Goal: Task Accomplishment & Management: Use online tool/utility

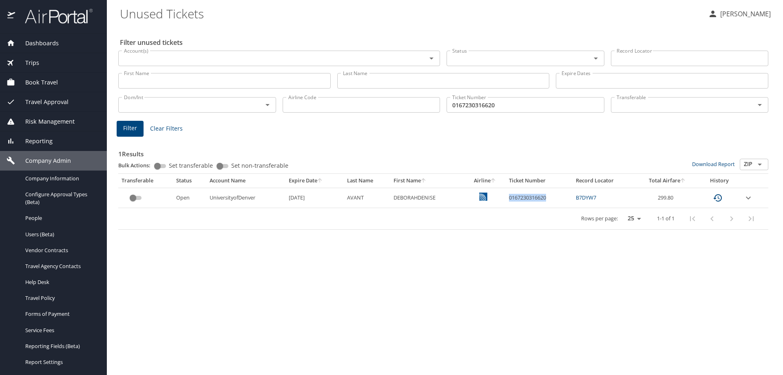
click at [33, 41] on span "Dashboards" at bounding box center [37, 43] width 44 height 9
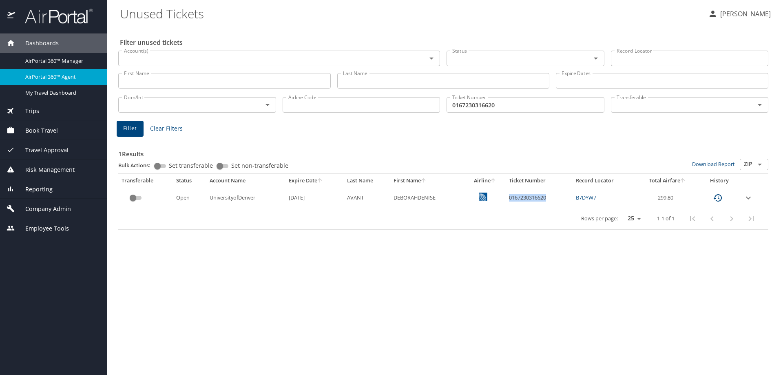
click at [57, 74] on span "AirPortal 360™ Agent" at bounding box center [61, 77] width 72 height 8
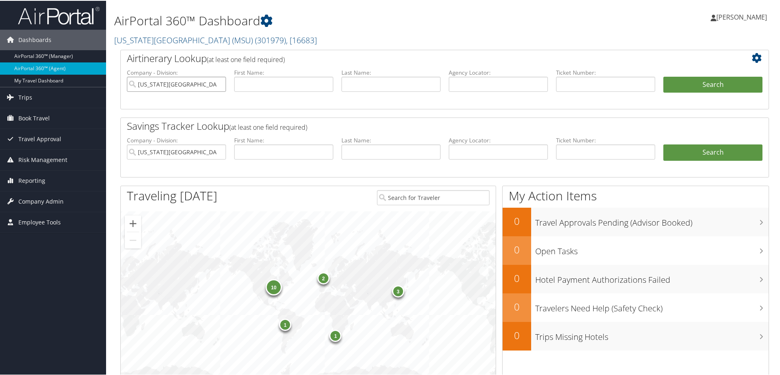
click at [219, 83] on input "[US_STATE][GEOGRAPHIC_DATA] (MSU)" at bounding box center [176, 83] width 99 height 15
click at [495, 79] on input "text" at bounding box center [498, 83] width 99 height 15
paste input "ILZWTN"
type input "ILZWTN"
click at [691, 87] on button "Search" at bounding box center [712, 84] width 99 height 16
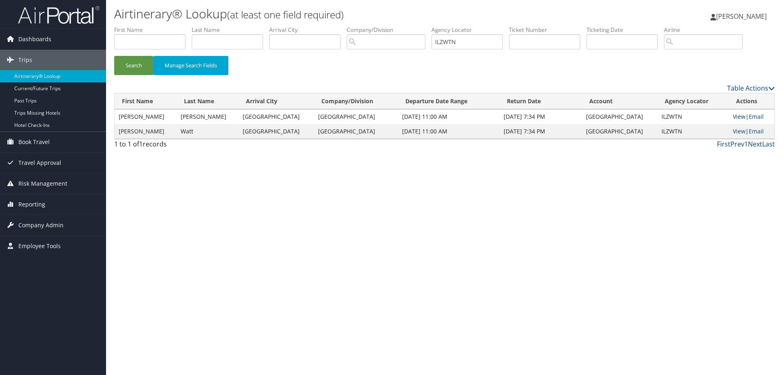
click at [736, 116] on link "View" at bounding box center [739, 117] width 13 height 8
click at [755, 130] on link "Email" at bounding box center [756, 131] width 15 height 8
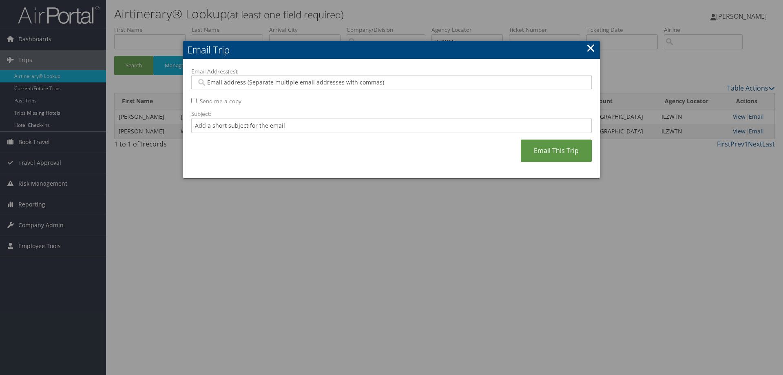
click at [589, 49] on link "×" at bounding box center [590, 48] width 9 height 16
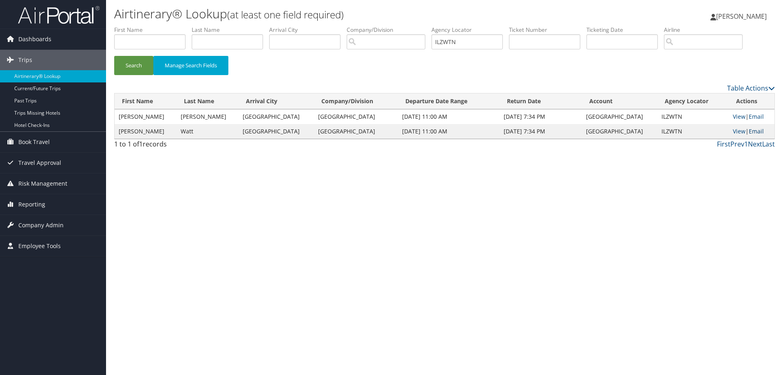
click at [749, 131] on link "Email" at bounding box center [756, 131] width 15 height 8
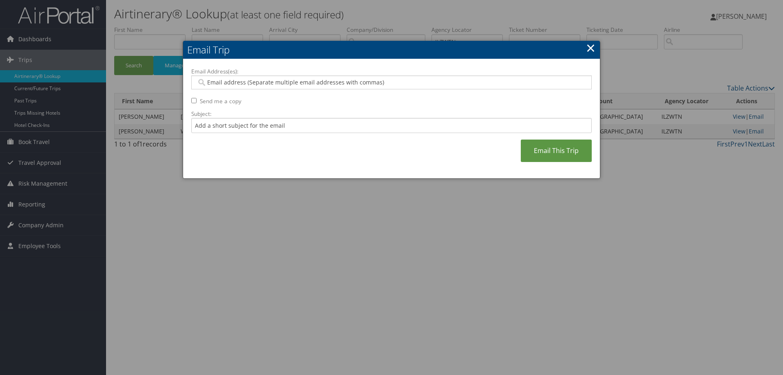
click at [259, 80] on input "Email Address(es):" at bounding box center [391, 82] width 389 height 8
type input "h"
type input "dhwatt@haverford.edu"
click at [191, 98] on div "Email Address(es): dhwatt@haverford.edu Send me a copy Subject: Email This Trip" at bounding box center [391, 118] width 417 height 119
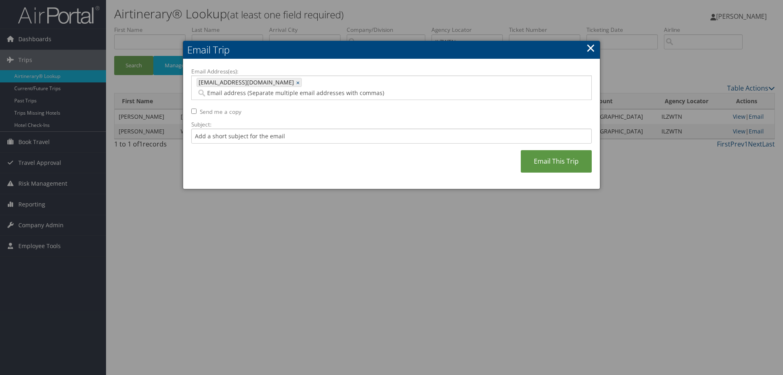
click at [192, 108] on input "Send me a copy" at bounding box center [193, 110] width 5 height 5
checkbox input "true"
click at [557, 150] on link "Email This Trip" at bounding box center [556, 161] width 71 height 22
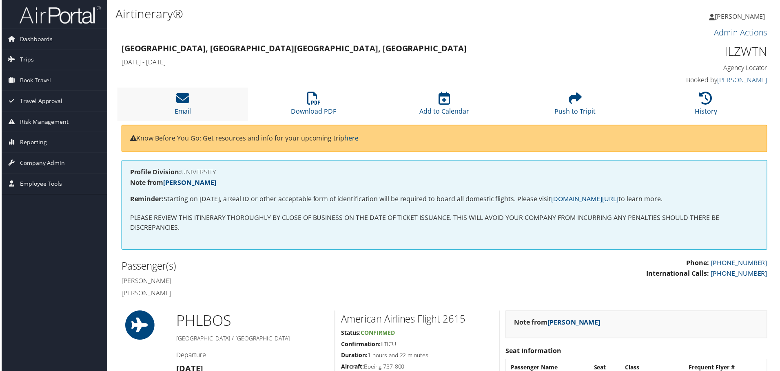
click at [195, 97] on li "Email" at bounding box center [181, 104] width 131 height 33
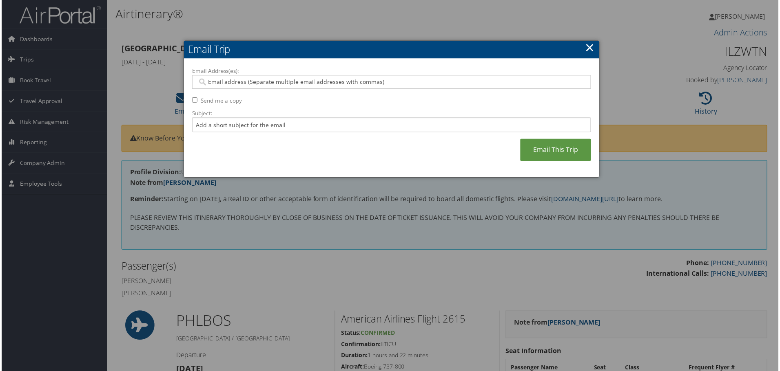
click at [213, 82] on input "Email Address(es):" at bounding box center [391, 82] width 389 height 8
paste input "LLEVITT@TEMPLE.EDU"
type input "LLEVITT@TEMPLE.EDU"
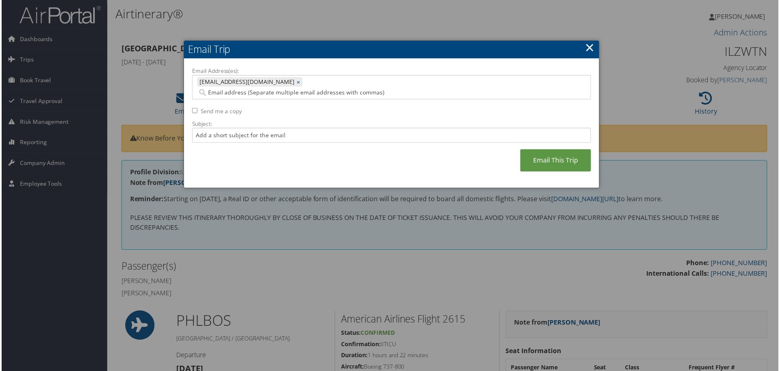
click at [195, 108] on input "Send me a copy" at bounding box center [193, 110] width 5 height 5
checkbox input "true"
click at [564, 153] on link "Email This Trip" at bounding box center [556, 161] width 71 height 22
